Goal: Answer question/provide support

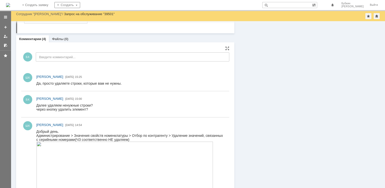
scroll to position [89, 0]
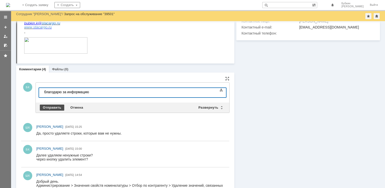
click at [56, 107] on div "Отправить" at bounding box center [52, 108] width 24 height 6
